Goal: Task Accomplishment & Management: Complete application form

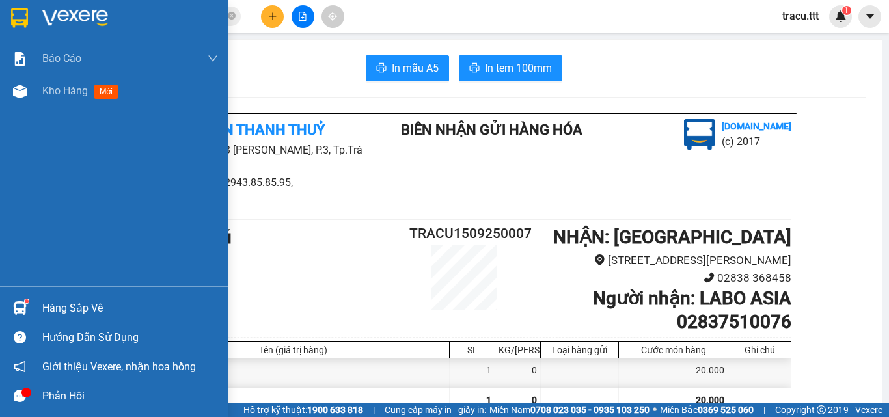
drag, startPoint x: 64, startPoint y: 100, endPoint x: 401, endPoint y: 4, distance: 350.0
click at [65, 100] on div "Kho hàng mới" at bounding box center [130, 91] width 176 height 33
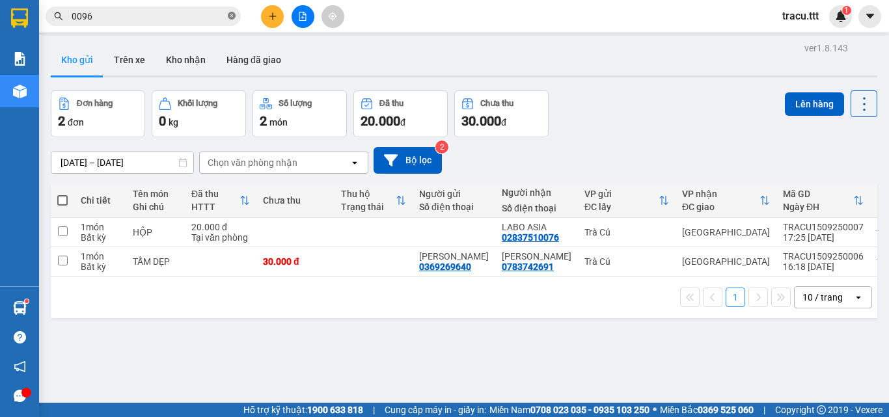
click at [234, 13] on icon "close-circle" at bounding box center [232, 16] width 8 height 8
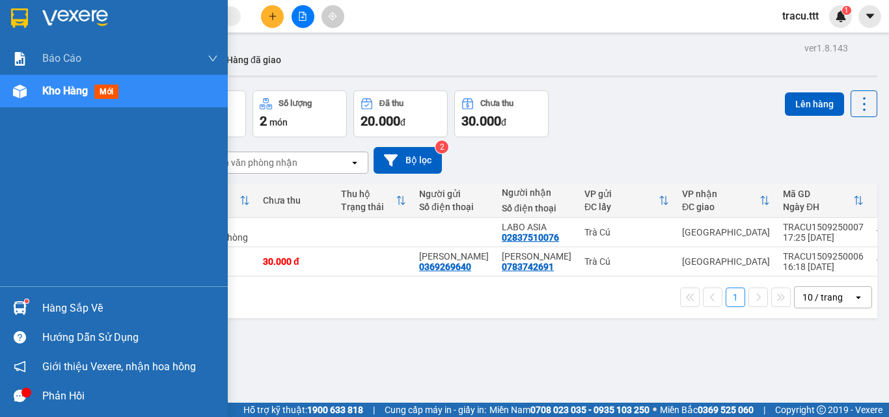
type input "0"
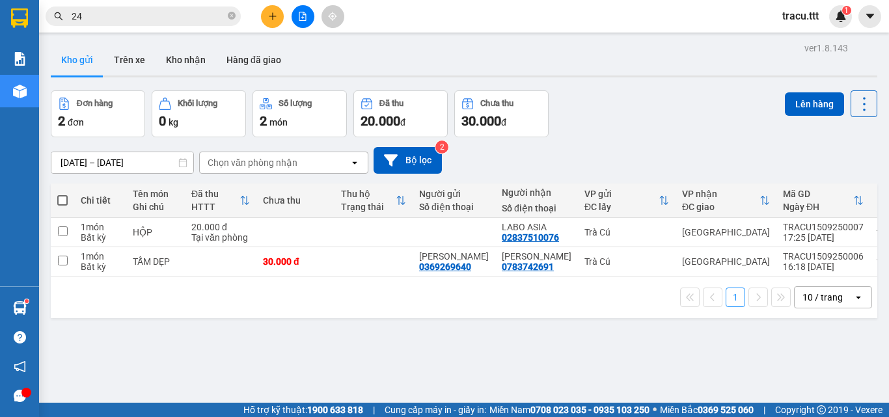
type input "244"
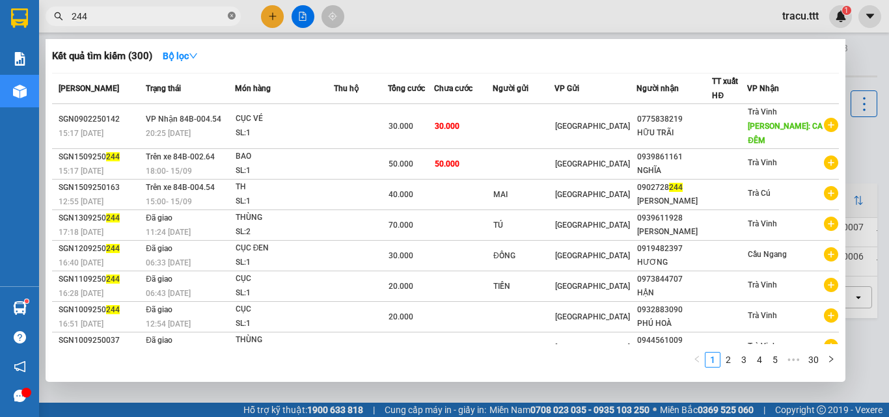
click at [234, 15] on icon "close-circle" at bounding box center [232, 16] width 8 height 8
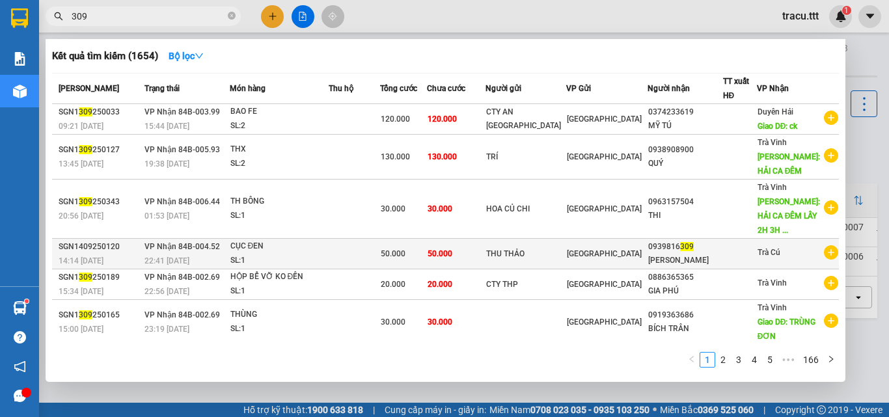
type input "309"
click at [326, 247] on div "CỤC ĐEN" at bounding box center [279, 247] width 98 height 14
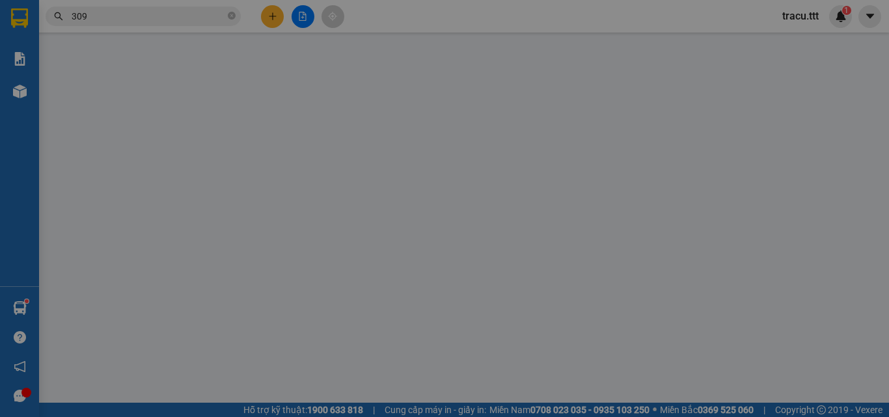
type input "THU THẢO"
type input "0939816309"
type input "[PERSON_NAME]"
type input "50.000"
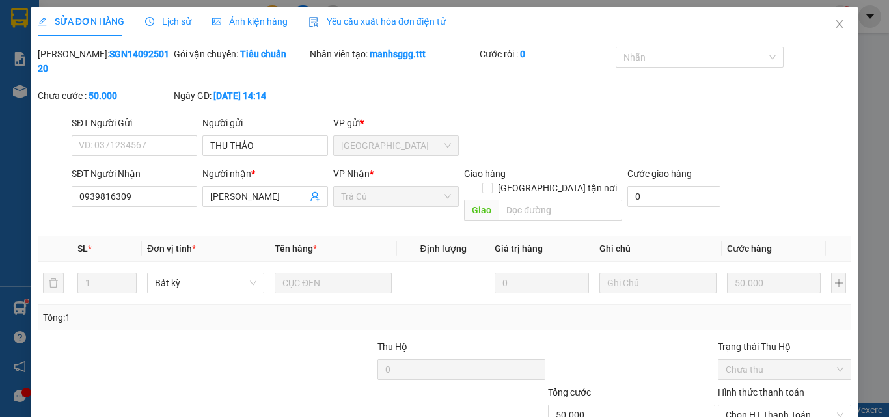
scroll to position [67, 0]
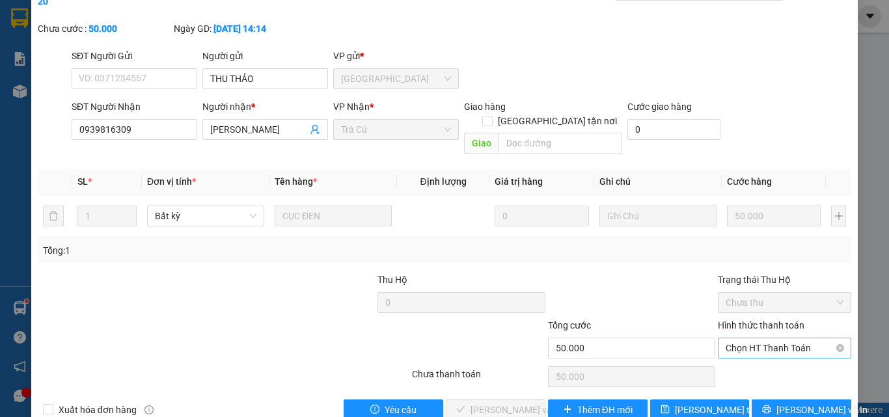
click at [814, 339] on span "Chọn HT Thanh Toán" at bounding box center [785, 349] width 118 height 20
click at [747, 347] on div "Tại văn phòng" at bounding box center [777, 346] width 117 height 14
type input "0"
click at [481, 403] on span "[PERSON_NAME] và Giao hàng" at bounding box center [533, 410] width 125 height 14
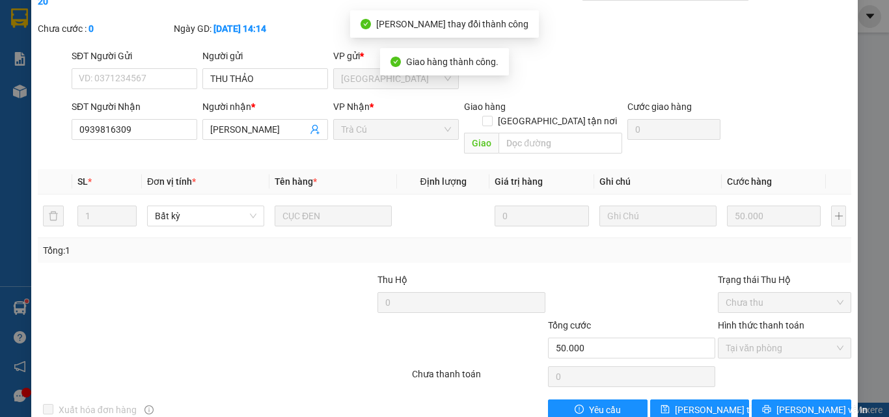
scroll to position [0, 0]
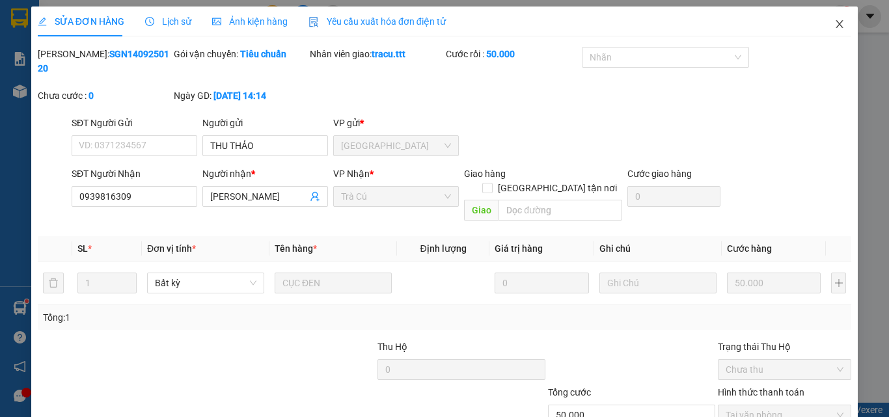
click at [835, 22] on icon "close" at bounding box center [840, 24] width 10 height 10
